Goal: Task Accomplishment & Management: Manage account settings

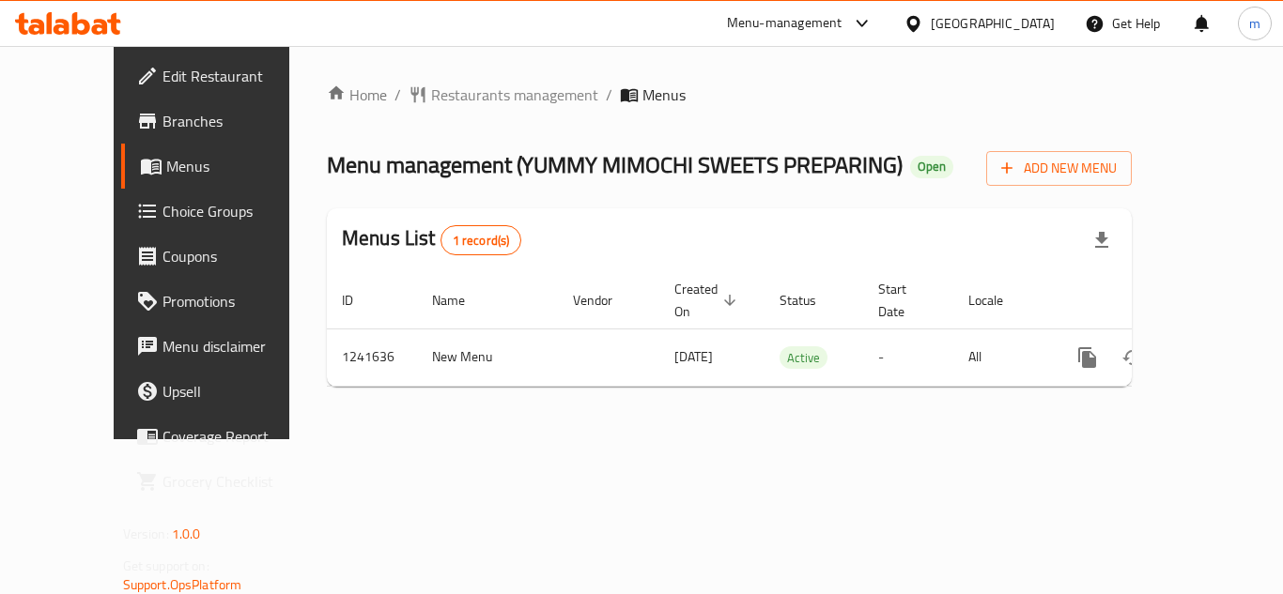
click at [109, 33] on icon at bounding box center [68, 23] width 106 height 23
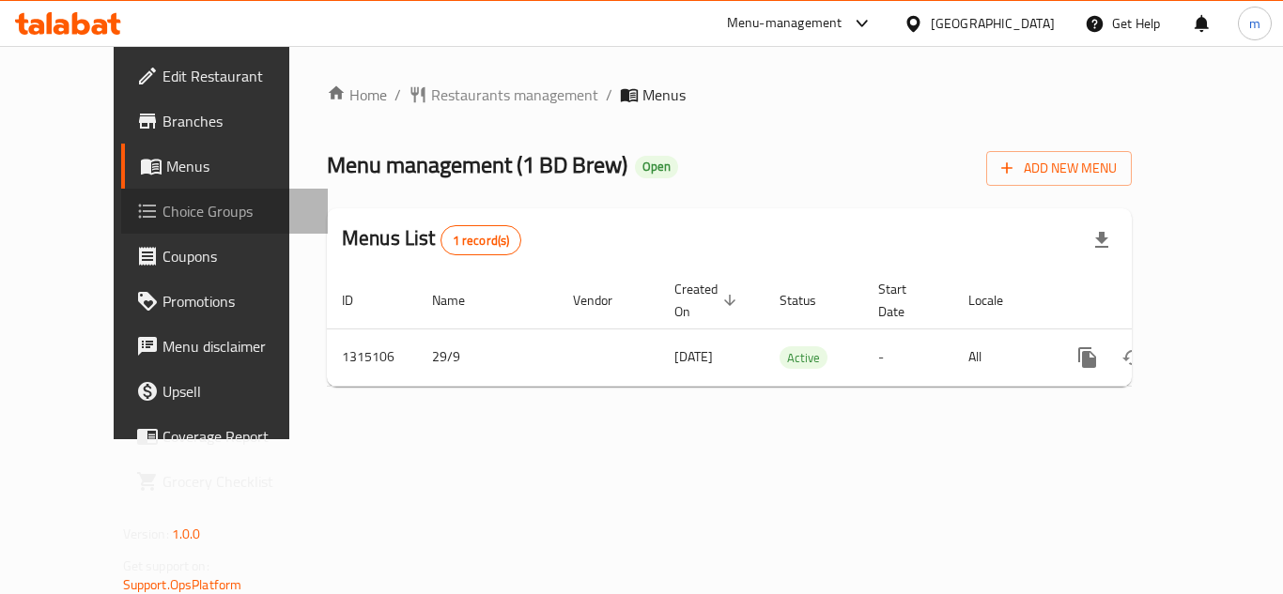
click at [162, 223] on span "Choice Groups" at bounding box center [237, 211] width 150 height 23
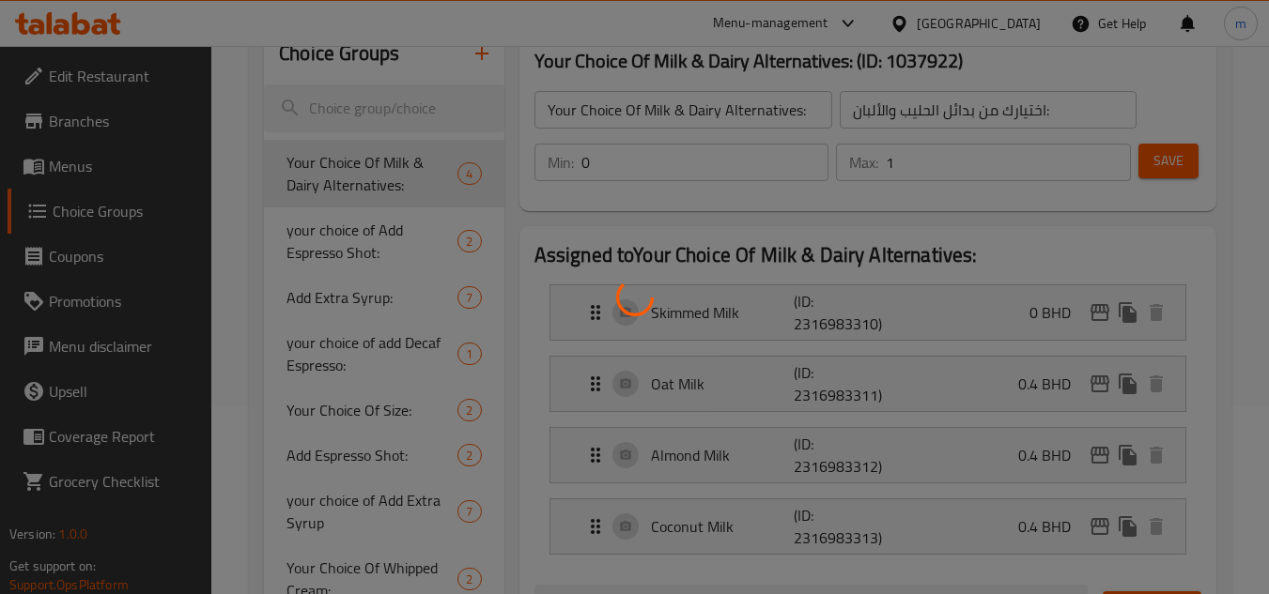
scroll to position [282, 0]
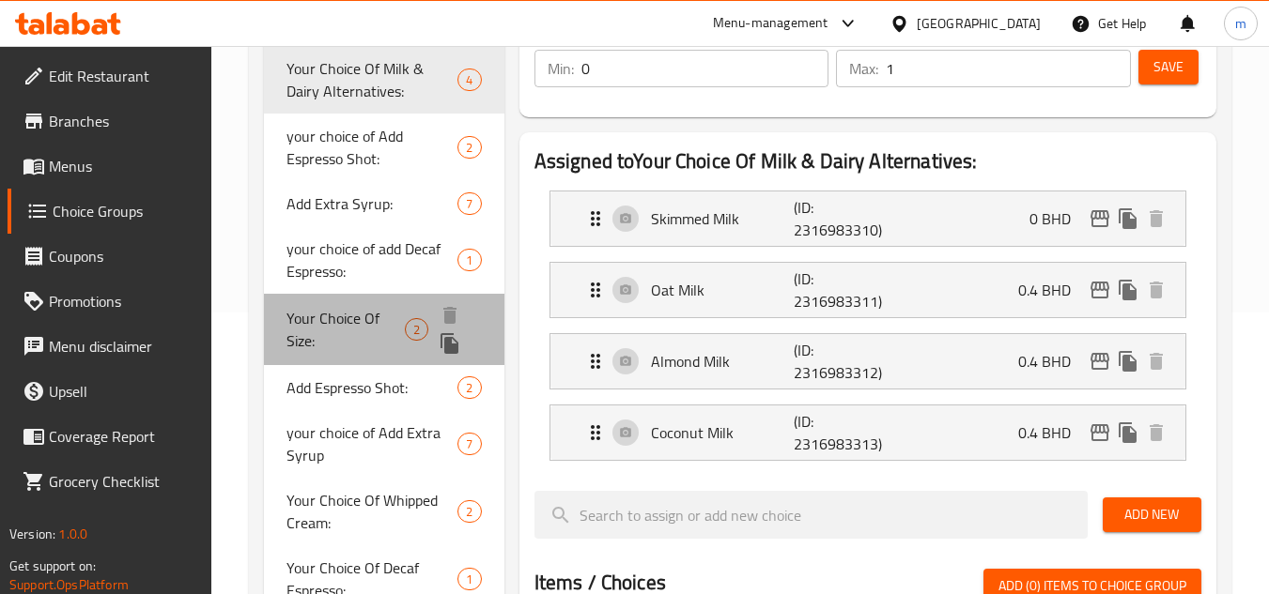
click at [322, 325] on span "Your Choice Of Size:" at bounding box center [345, 329] width 118 height 45
type input "Your Choice Of Size:"
type input "اختيارك من الحجم:"
type input "1"
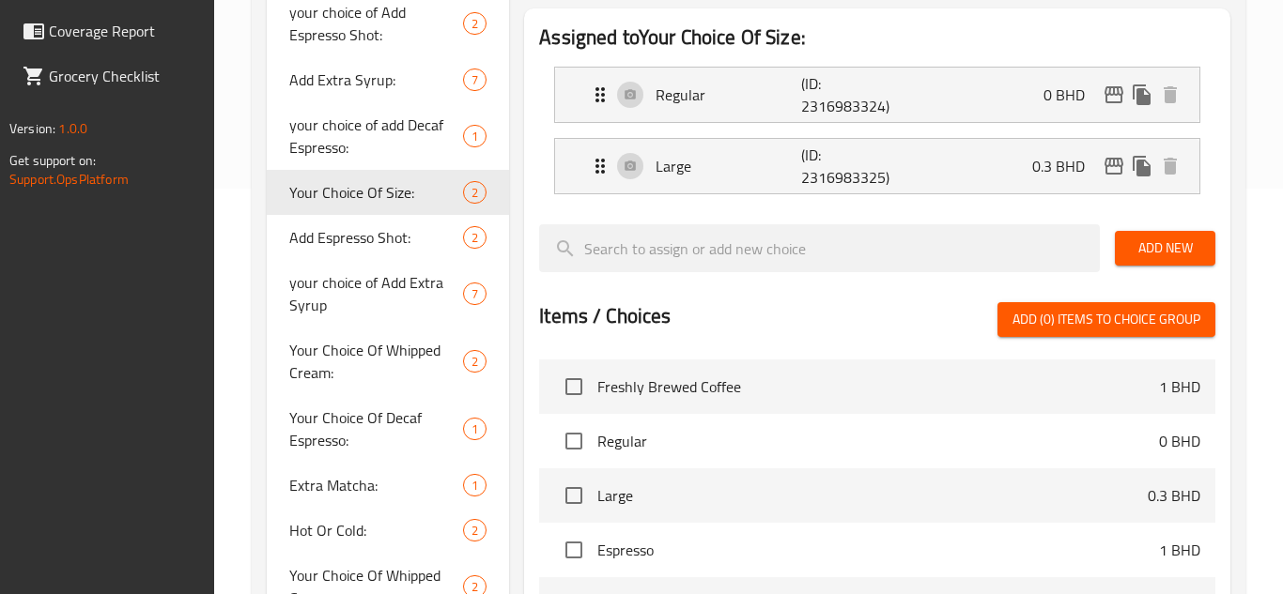
scroll to position [727, 0]
